Goal: Communication & Community: Answer question/provide support

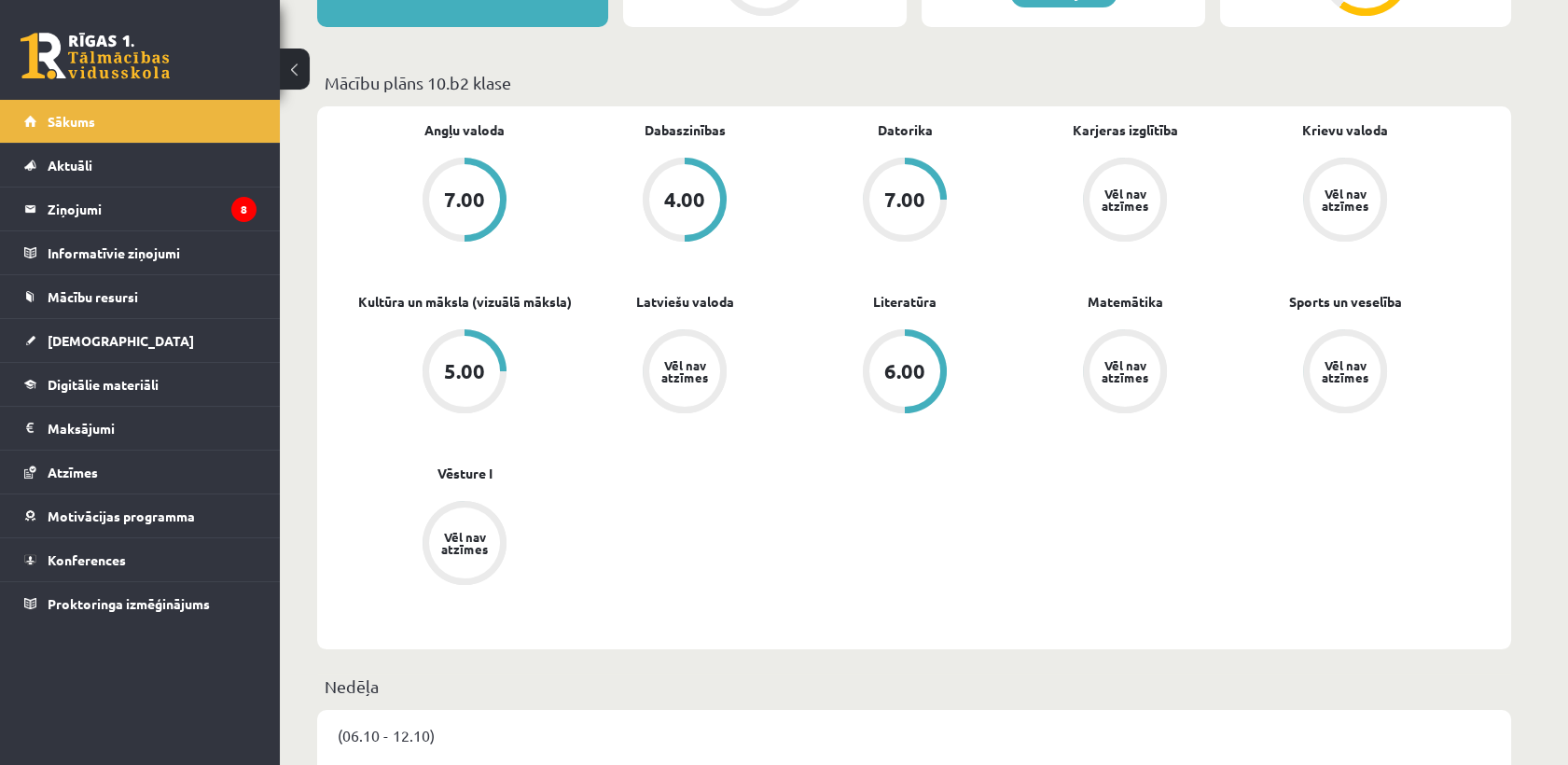
scroll to position [538, 0]
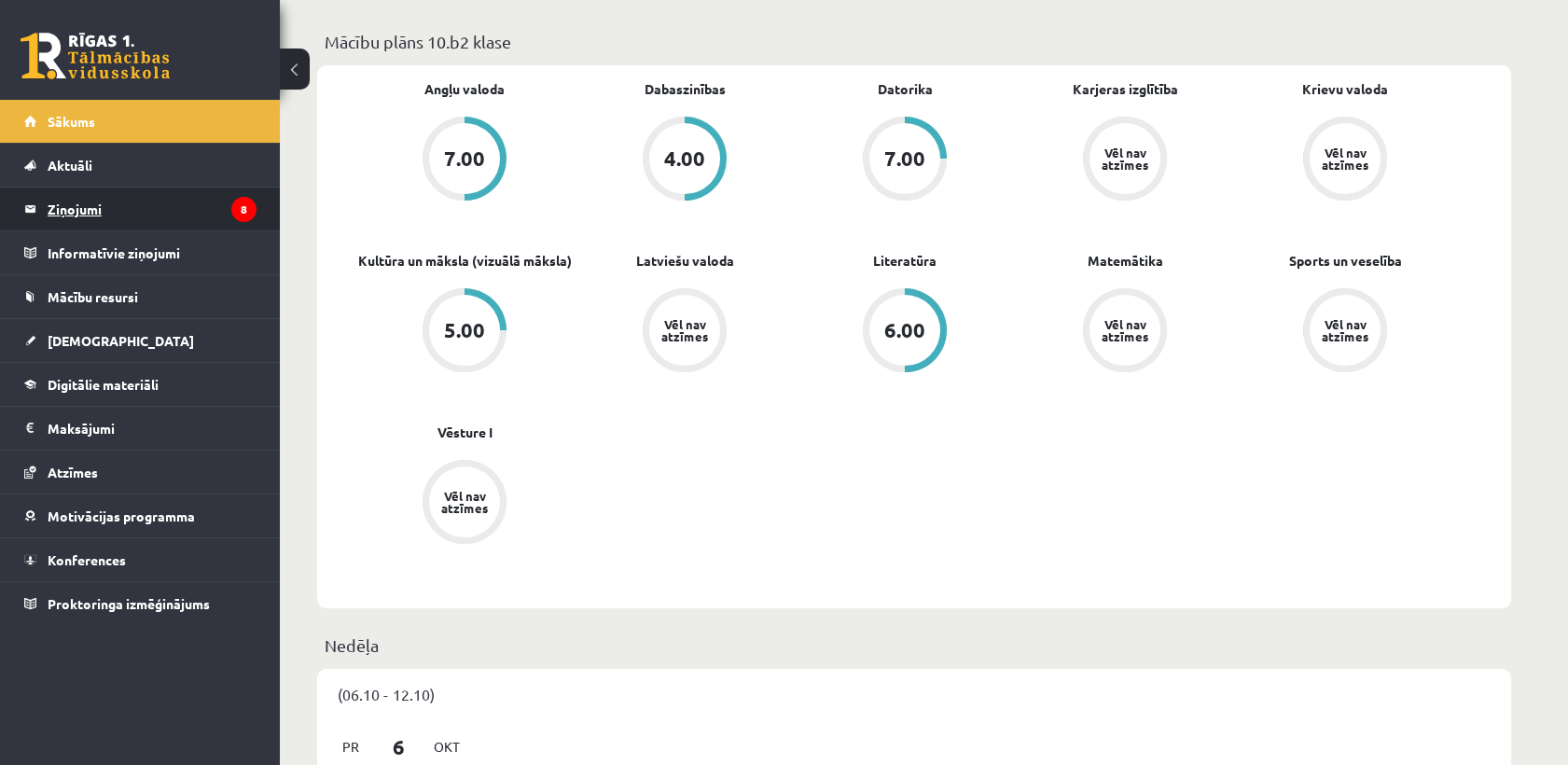
click at [174, 201] on legend "Ziņojumi 8" at bounding box center [152, 208] width 209 height 43
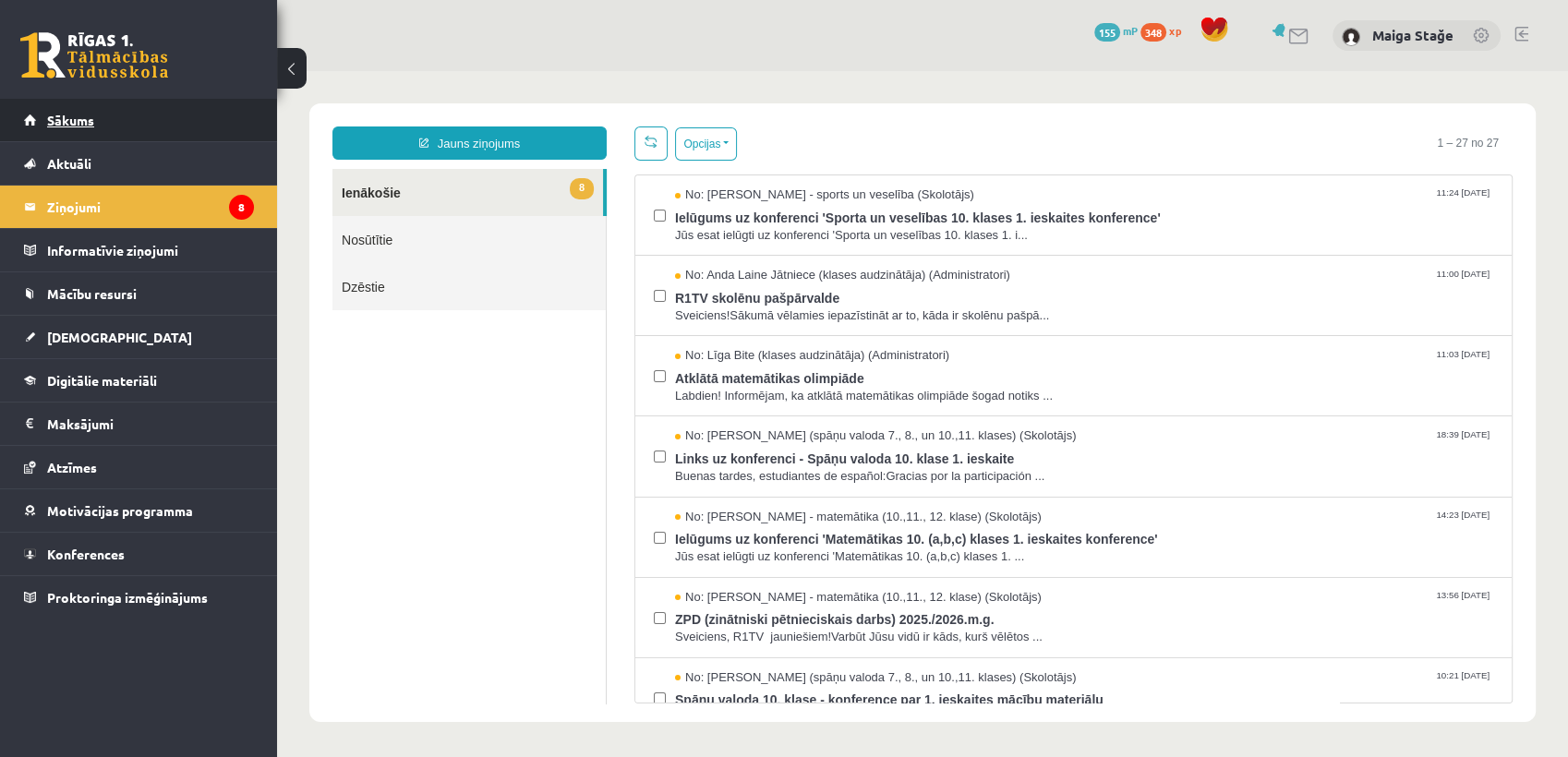
click at [117, 103] on link "Sākums" at bounding box center [138, 120] width 230 height 42
